Goal: Information Seeking & Learning: Learn about a topic

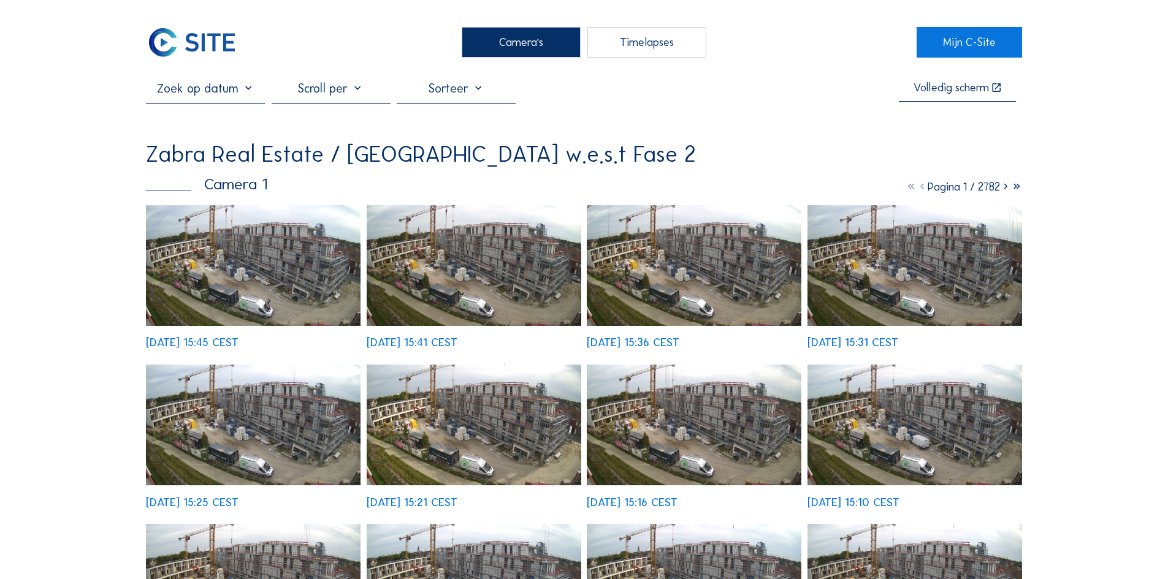
click at [192, 258] on img at bounding box center [253, 265] width 215 height 121
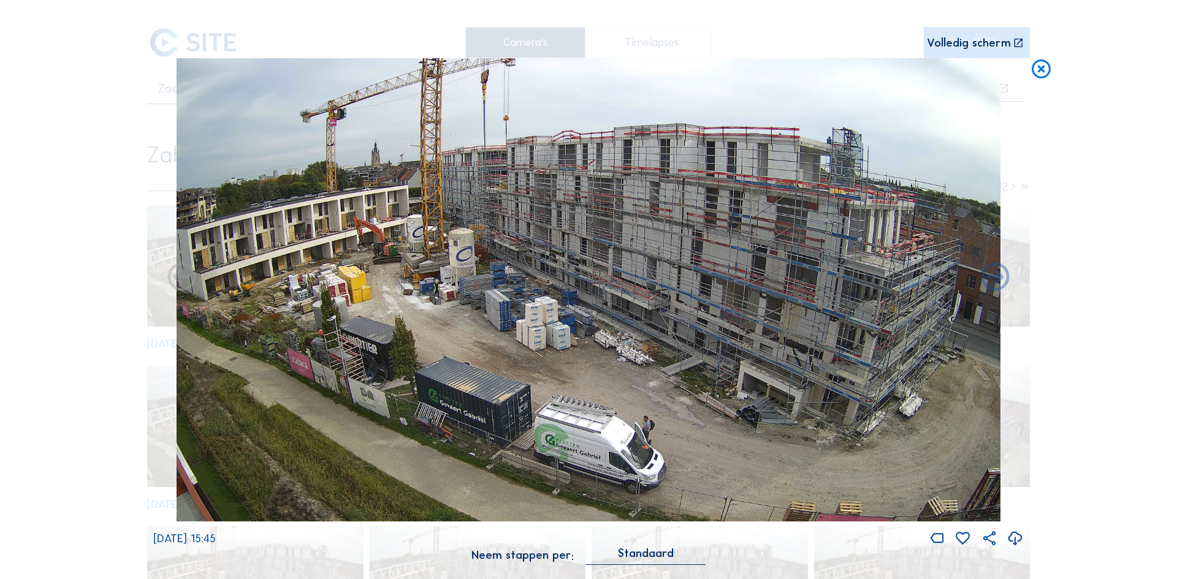
click at [1167, 148] on div "Scroll om door de tijd te reizen | Druk op de 'Alt'-knop + scroll om te Zoomen …" at bounding box center [588, 289] width 1177 height 579
drag, startPoint x: 1038, startPoint y: 70, endPoint x: 647, endPoint y: 2, distance: 397.0
click at [1038, 70] on icon at bounding box center [1041, 69] width 23 height 23
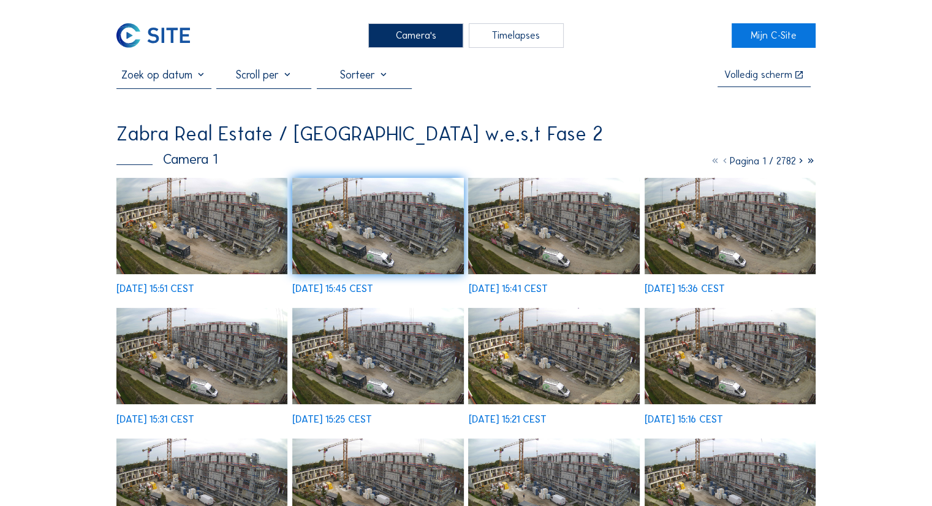
click at [241, 213] on img at bounding box center [201, 226] width 171 height 96
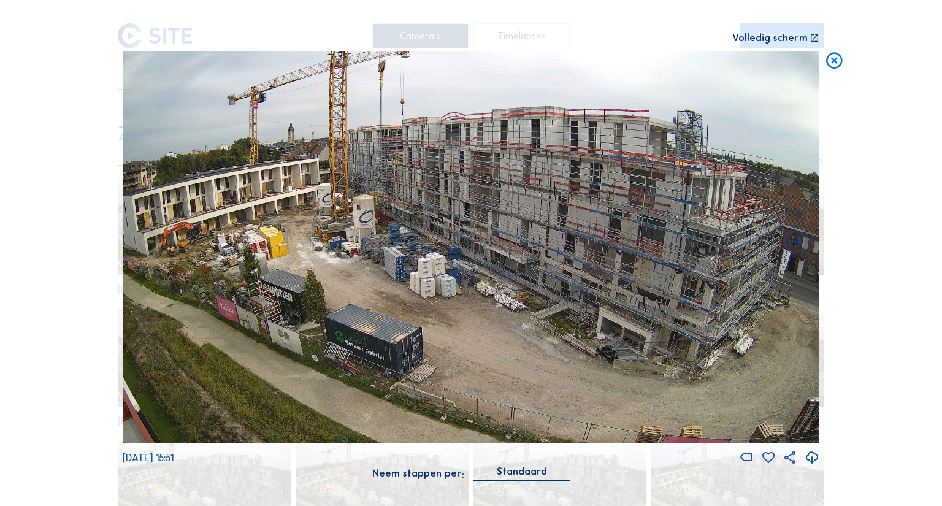
click at [837, 64] on icon at bounding box center [834, 61] width 20 height 20
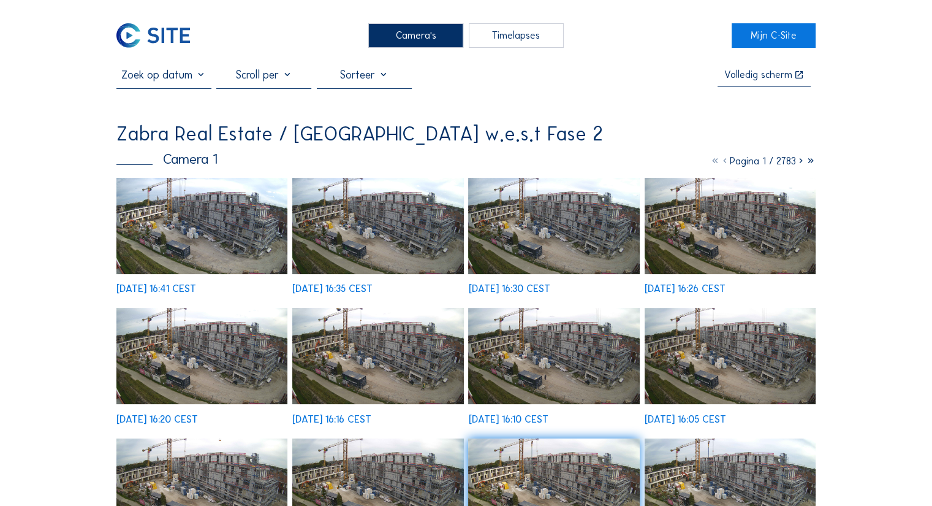
click at [231, 245] on img at bounding box center [201, 226] width 171 height 96
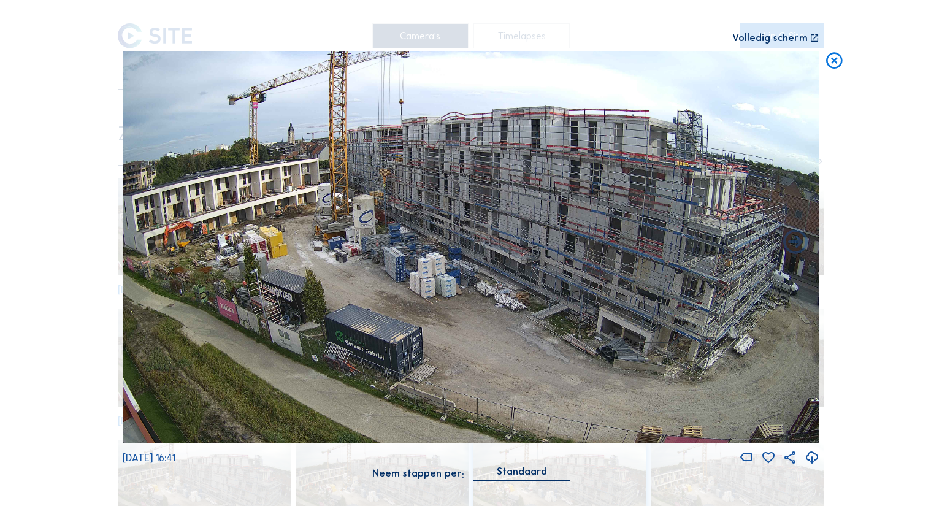
click at [838, 62] on icon at bounding box center [834, 61] width 20 height 20
